Goal: Transaction & Acquisition: Obtain resource

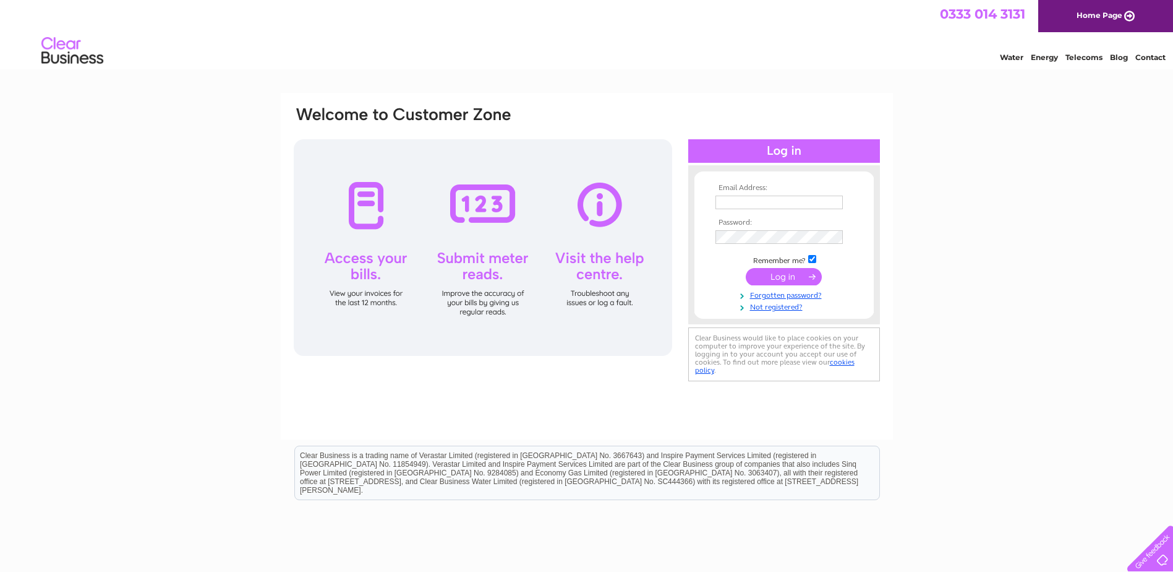
click at [771, 207] on input "text" at bounding box center [779, 202] width 127 height 14
type input "kim@galleryi.co.uk"
click at [794, 279] on input "submit" at bounding box center [784, 277] width 76 height 17
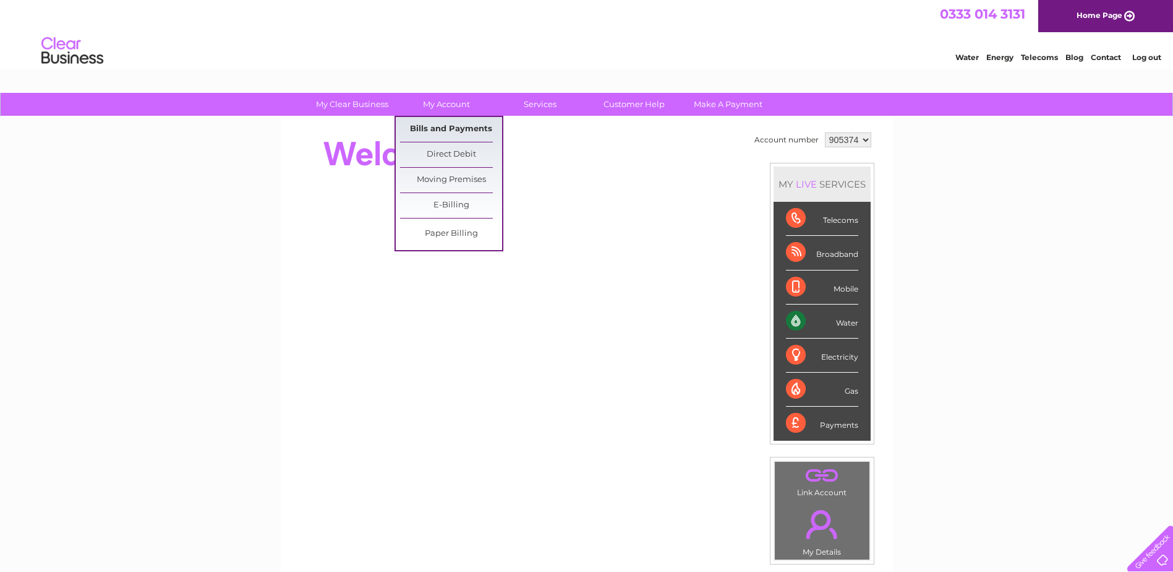
click at [436, 127] on link "Bills and Payments" at bounding box center [451, 129] width 102 height 25
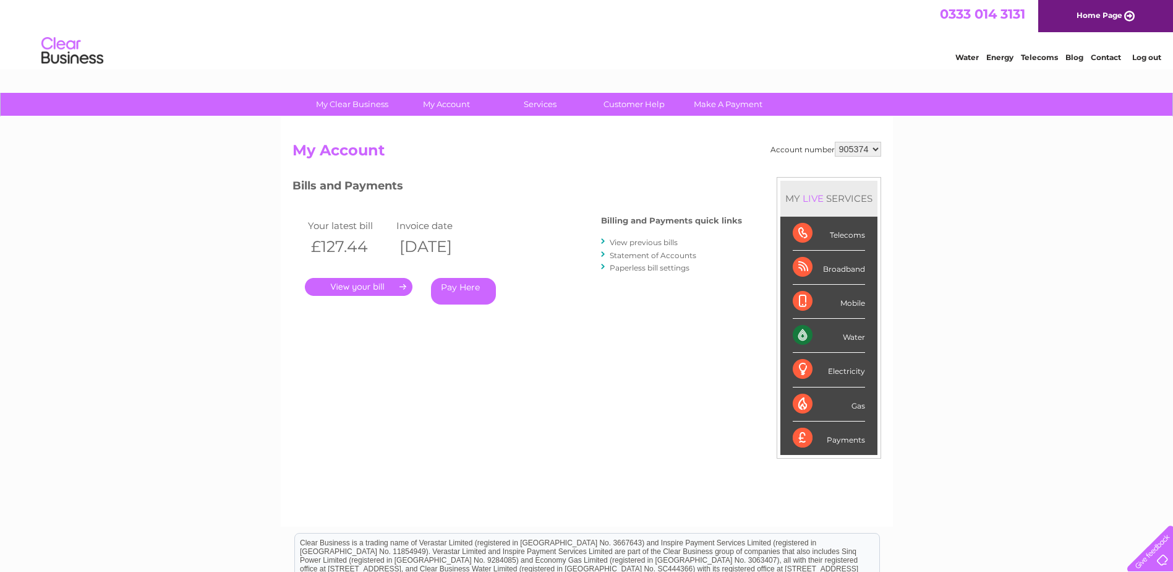
click at [340, 285] on link "." at bounding box center [359, 287] width 108 height 18
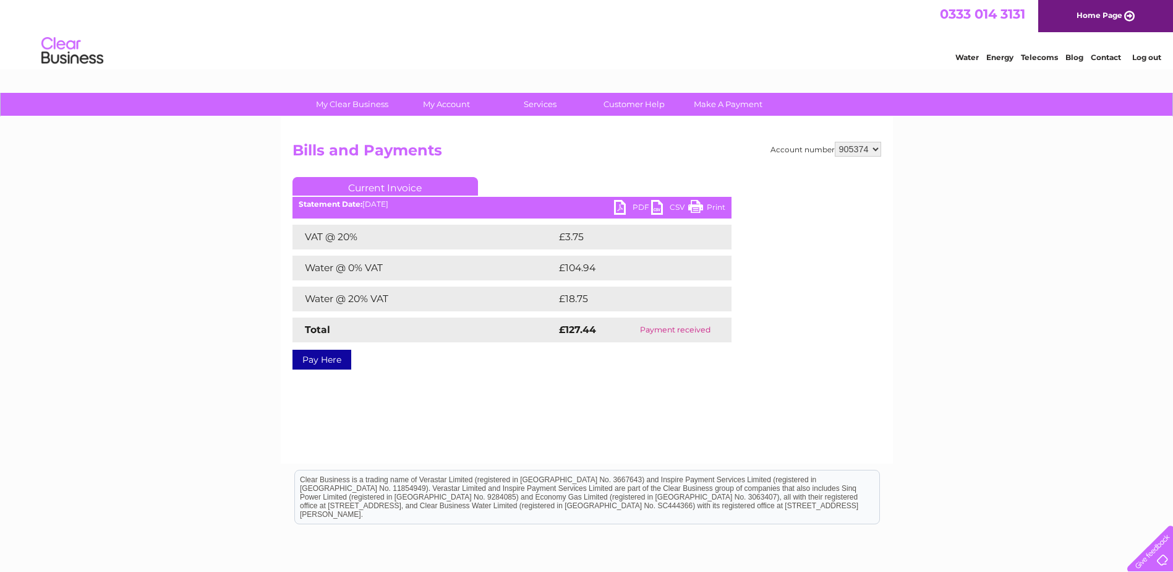
click at [625, 203] on link "PDF" at bounding box center [632, 209] width 37 height 18
click at [386, 187] on link "Current Invoice" at bounding box center [386, 186] width 186 height 19
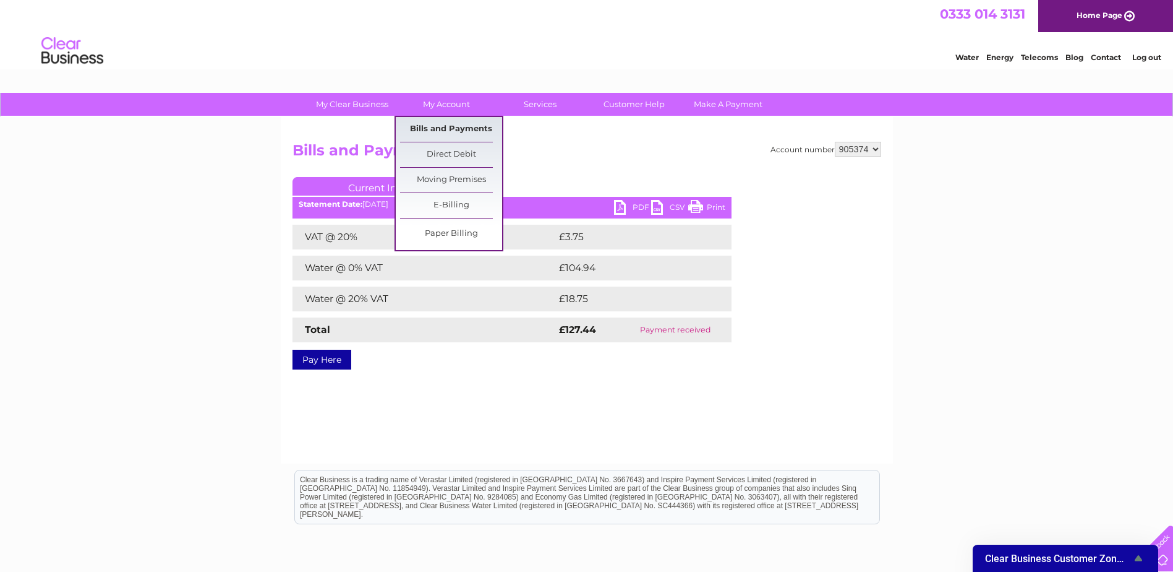
click at [439, 132] on link "Bills and Payments" at bounding box center [451, 129] width 102 height 25
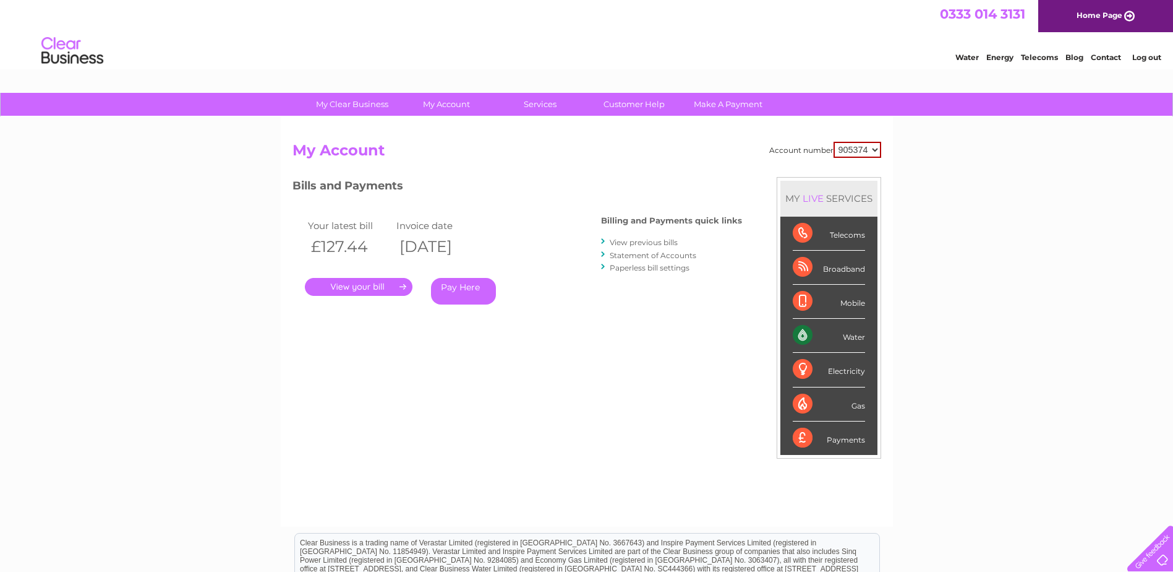
click at [627, 241] on link "View previous bills" at bounding box center [644, 242] width 68 height 9
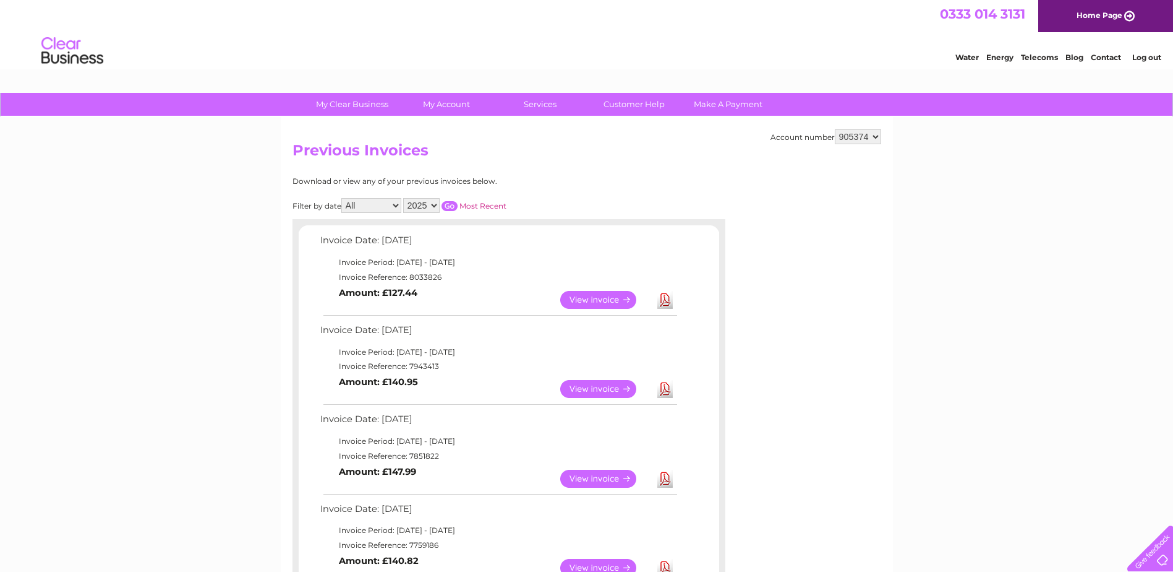
click at [589, 385] on link "View" at bounding box center [605, 389] width 91 height 18
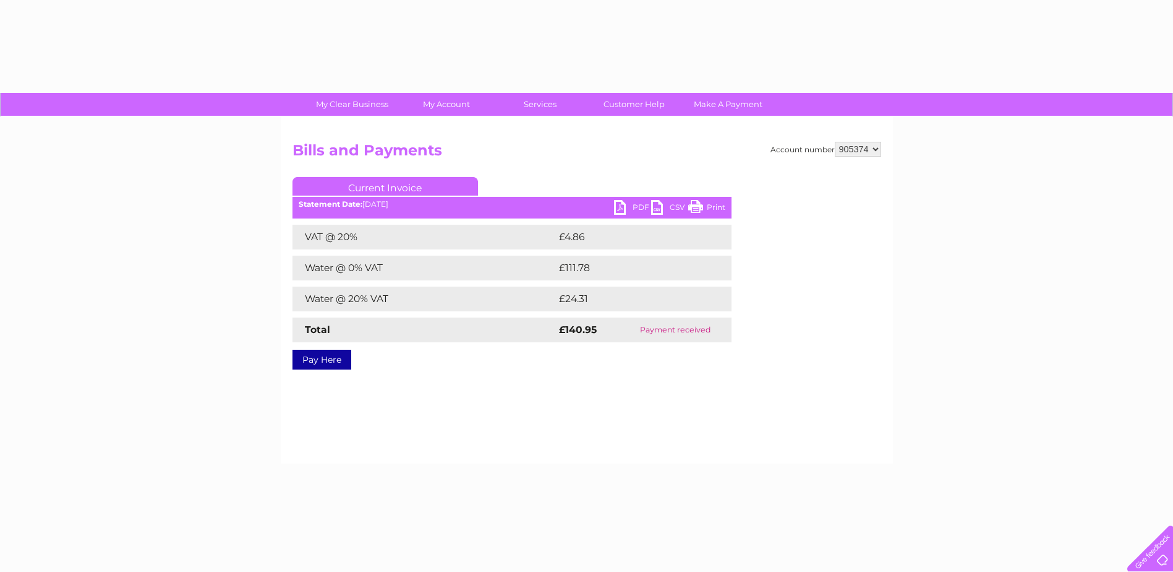
click at [622, 208] on link "PDF" at bounding box center [632, 209] width 37 height 18
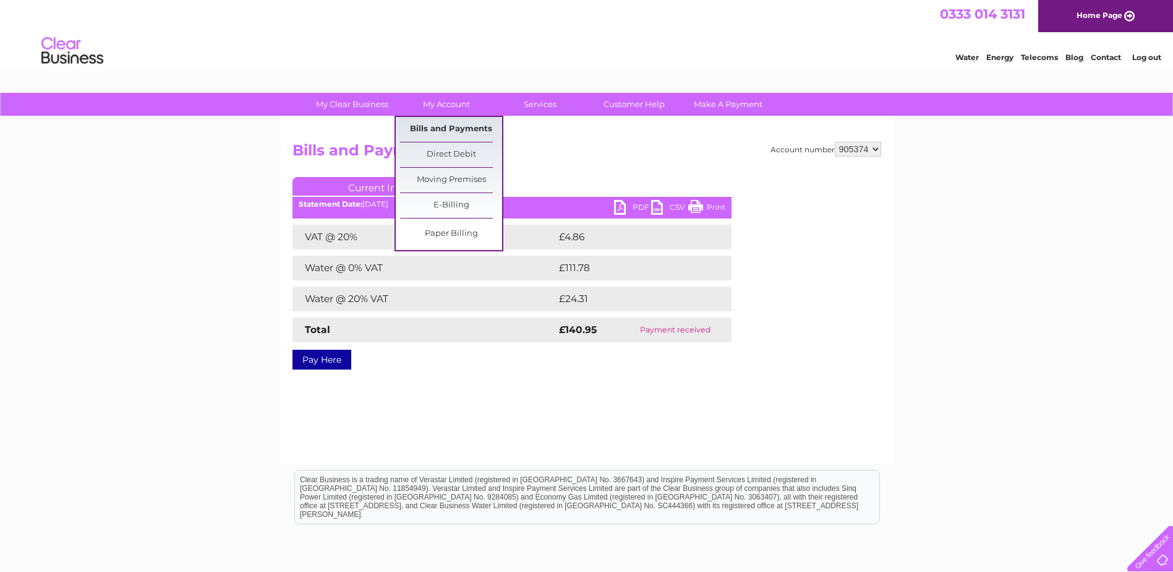
click at [447, 128] on link "Bills and Payments" at bounding box center [451, 129] width 102 height 25
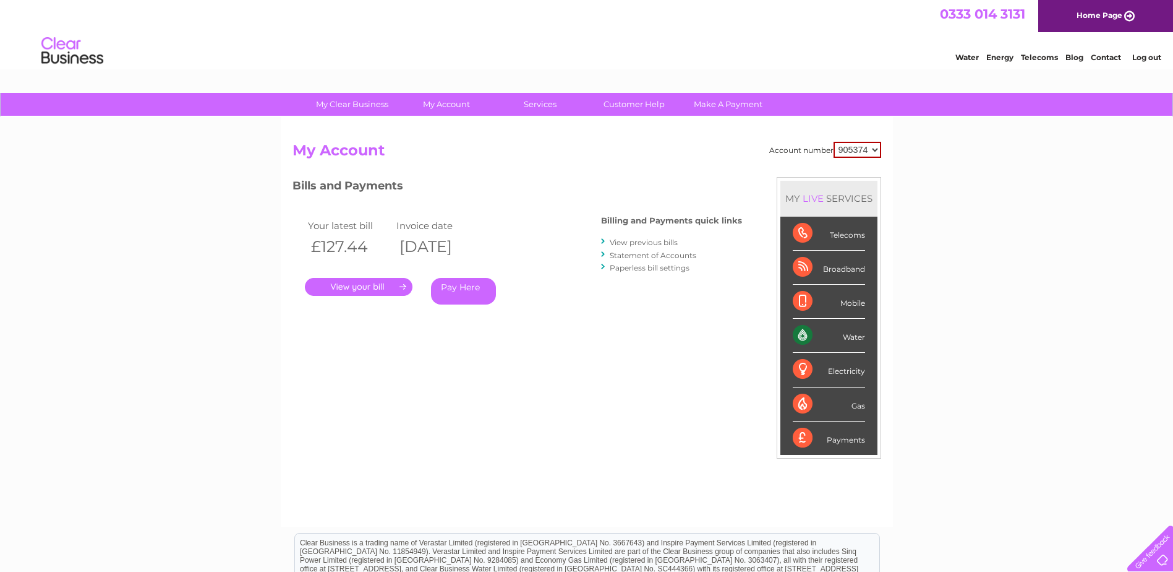
click at [622, 241] on link "View previous bills" at bounding box center [644, 242] width 68 height 9
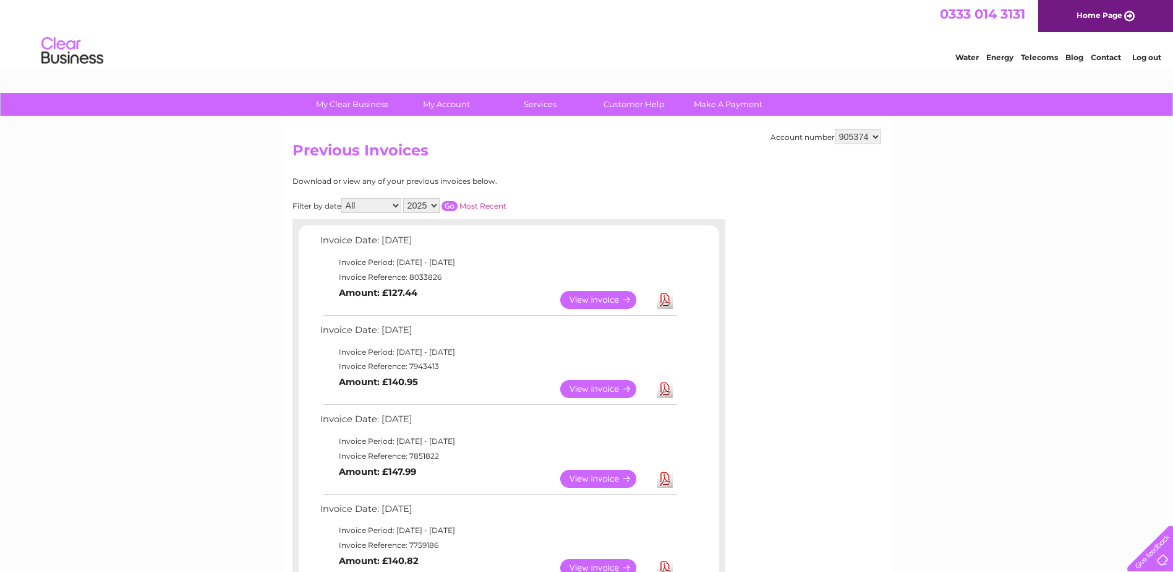
click at [590, 476] on link "View" at bounding box center [605, 478] width 91 height 18
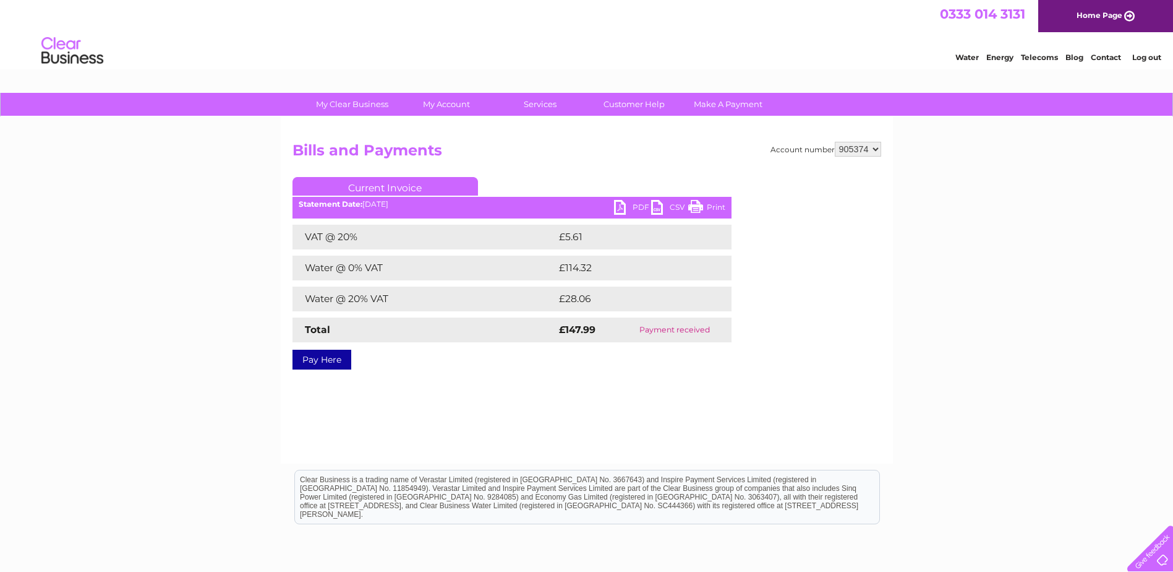
click at [626, 199] on ul "Current Invoice" at bounding box center [512, 188] width 439 height 23
click at [624, 205] on link "PDF" at bounding box center [632, 209] width 37 height 18
